Goal: Entertainment & Leisure: Consume media (video, audio)

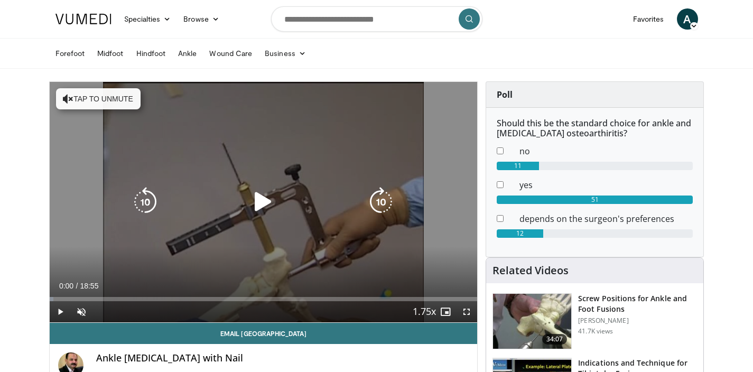
click at [284, 191] on div "10 seconds Tap to unmute" at bounding box center [264, 202] width 428 height 241
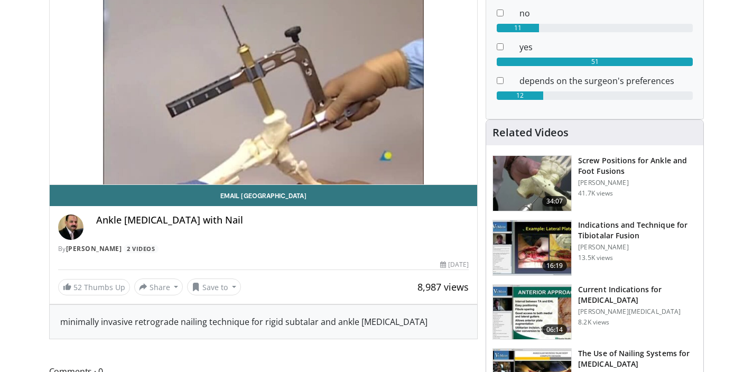
scroll to position [115, 0]
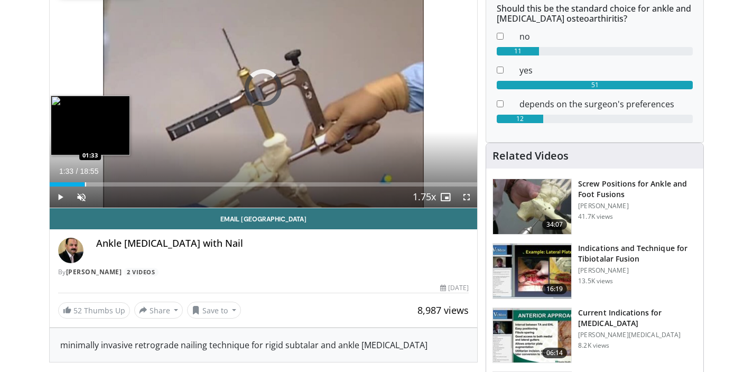
click at [85, 183] on div "Progress Bar" at bounding box center [85, 184] width 1 height 4
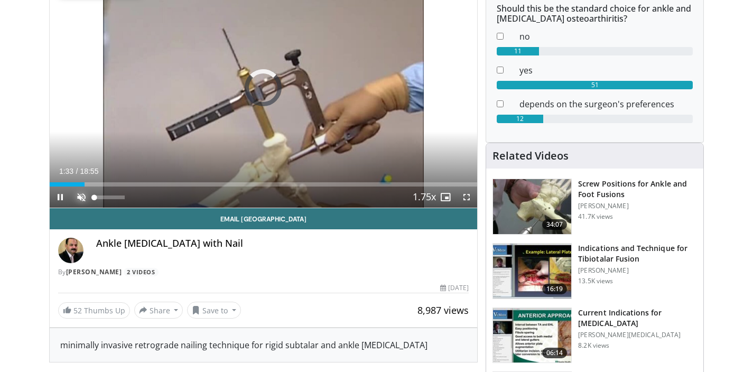
click at [77, 204] on span "Video Player" at bounding box center [81, 197] width 21 height 21
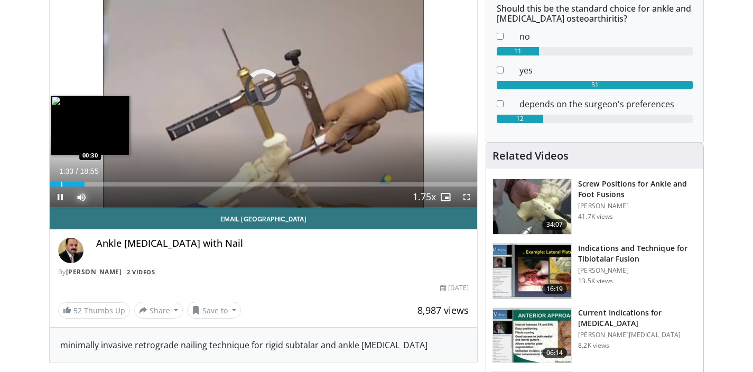
click at [61, 184] on div "Progress Bar" at bounding box center [61, 184] width 1 height 4
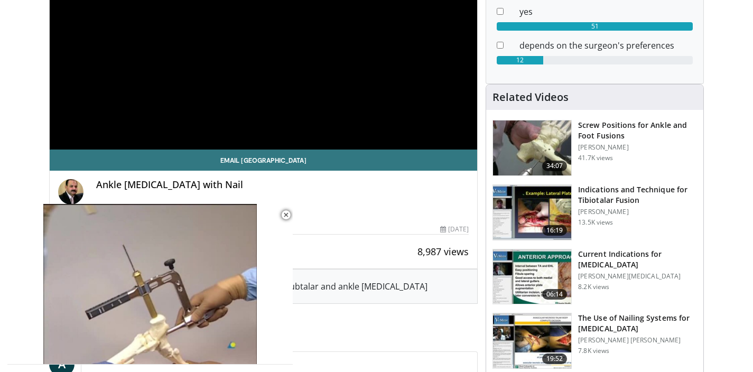
scroll to position [156, 0]
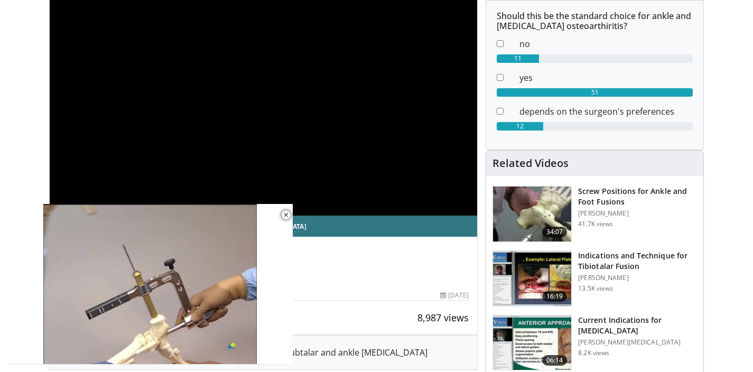
scroll to position [99, 0]
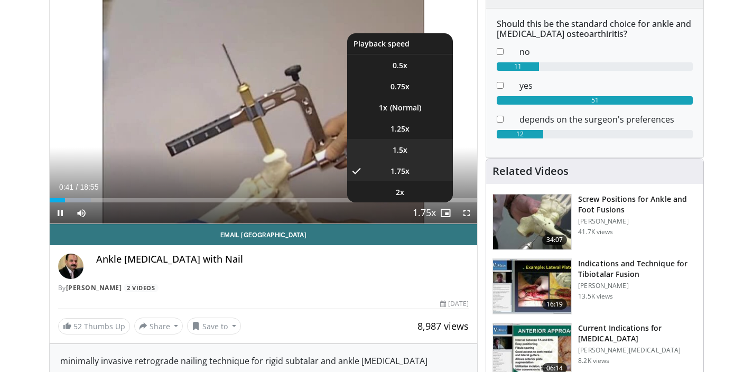
click at [417, 157] on li "1.5x" at bounding box center [400, 149] width 106 height 21
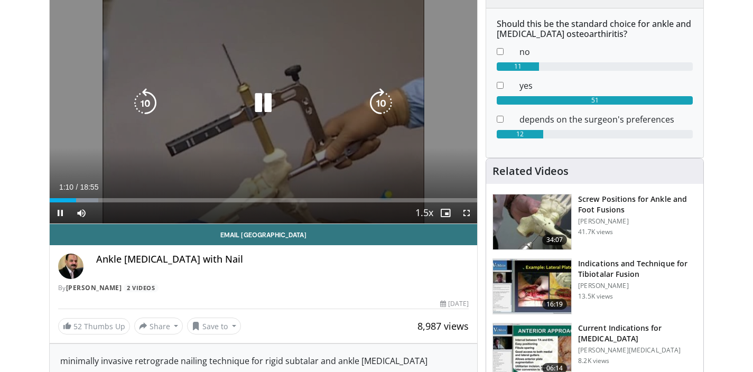
scroll to position [49, 0]
